Goal: Communication & Community: Answer question/provide support

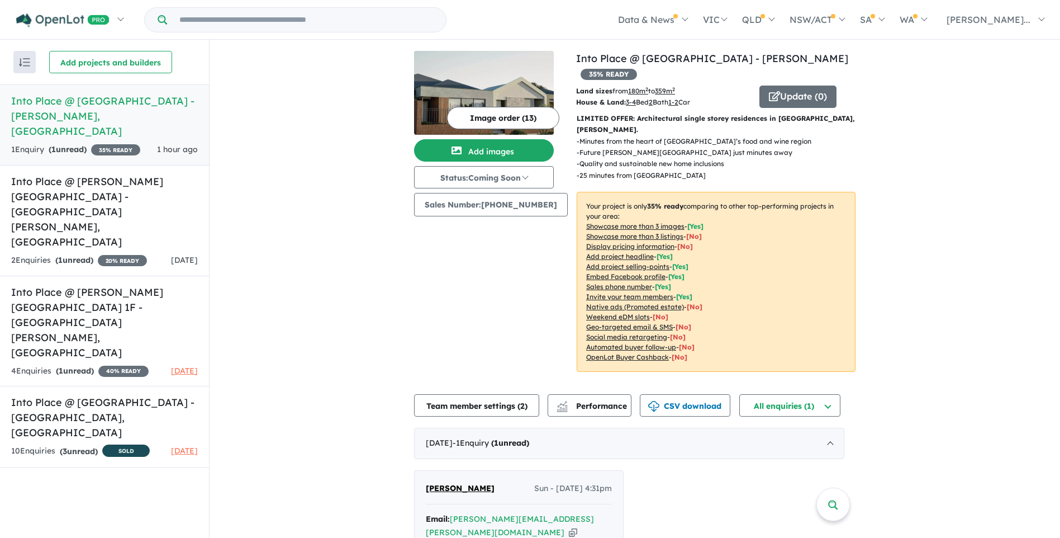
scroll to position [88, 0]
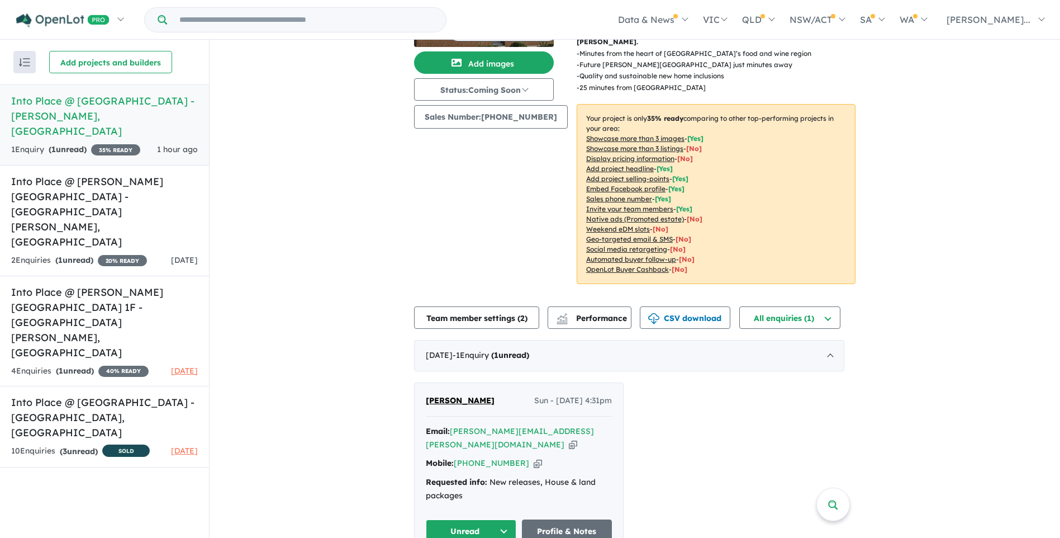
click at [506, 519] on button "Unread" at bounding box center [471, 531] width 91 height 24
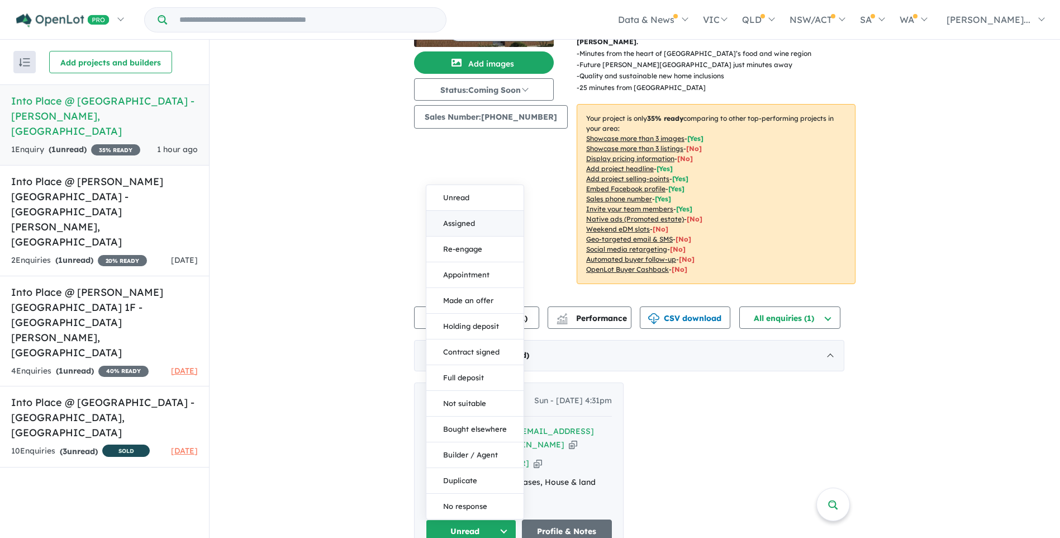
click at [468, 211] on button "Assigned" at bounding box center [474, 224] width 97 height 26
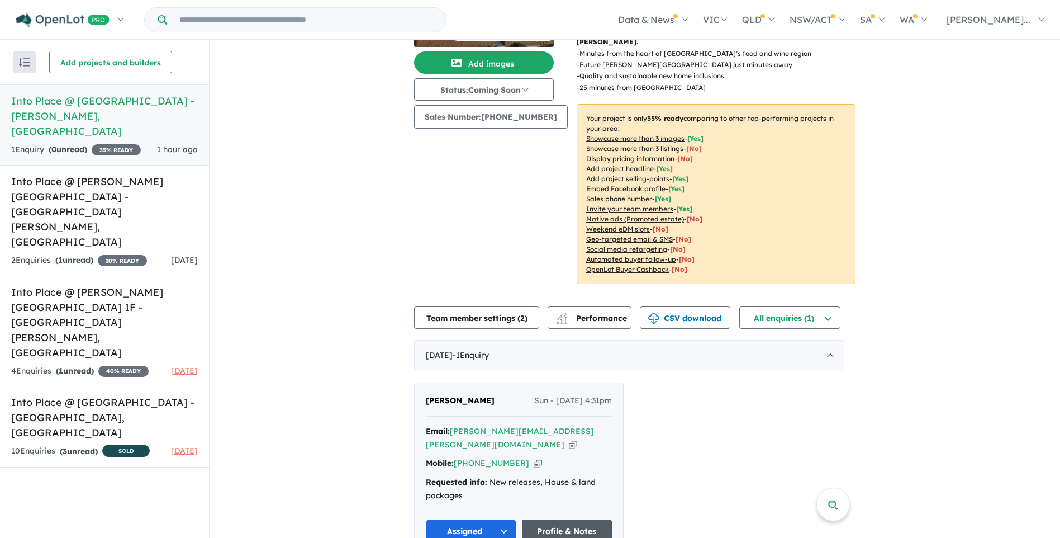
click at [569, 519] on link "Profile & Notes" at bounding box center [567, 531] width 91 height 24
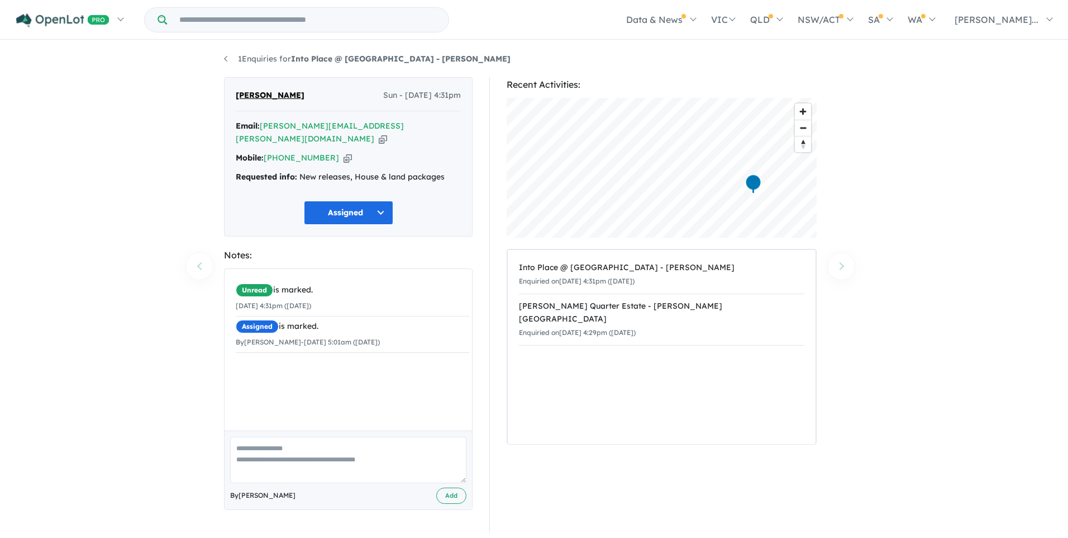
click at [262, 439] on textarea at bounding box center [348, 459] width 236 height 46
click at [243, 438] on textarea at bounding box center [348, 459] width 236 height 46
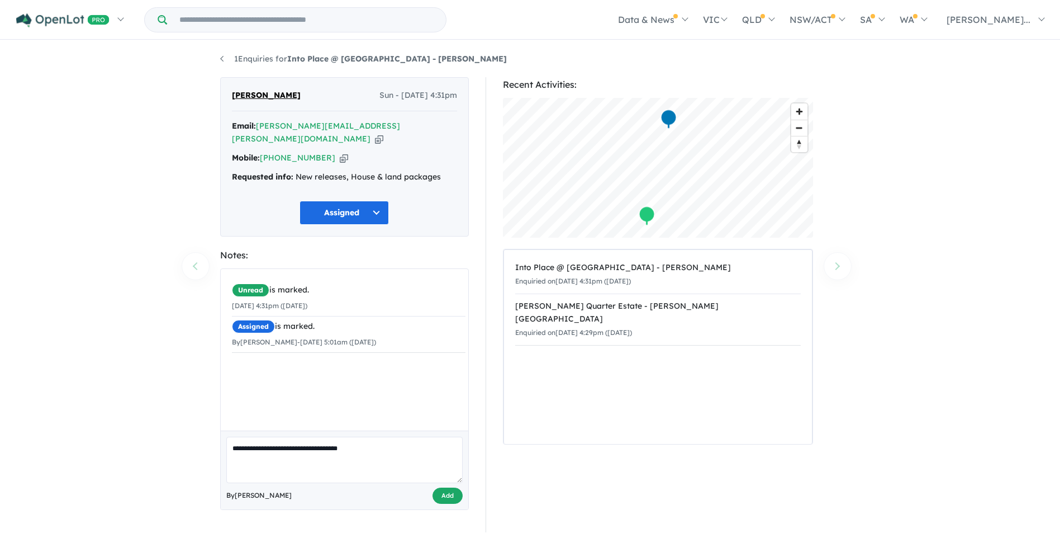
type textarea "**********"
click at [446, 487] on button "Add" at bounding box center [447, 495] width 30 height 16
